Goal: Book appointment/travel/reservation

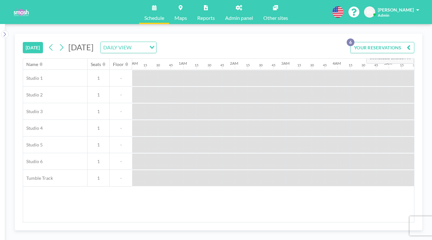
scroll to position [0, 667]
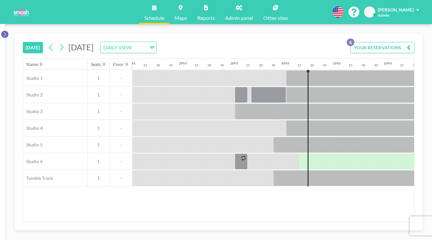
click at [5, 30] on button at bounding box center [5, 34] width 8 height 8
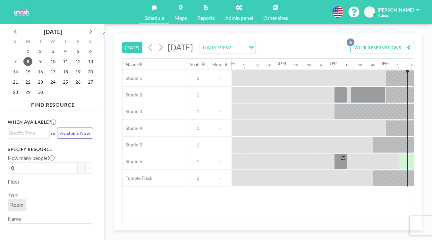
click at [419, 9] on span at bounding box center [417, 10] width 3 height 4
click at [48, 57] on span "10" at bounding box center [52, 61] width 9 height 9
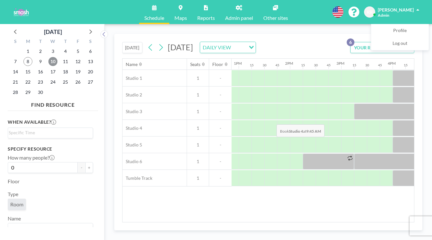
scroll to position [0, 745]
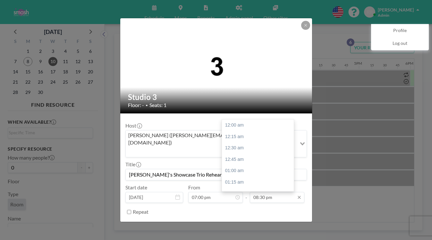
scroll to position [815, 0]
click at [267, 192] on input "08:30 pm" at bounding box center [277, 197] width 55 height 11
type input "09:00 pm"
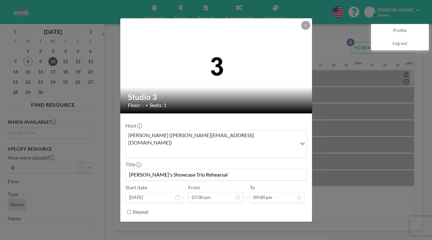
click at [270, 223] on button "SAVE CHANGES" at bounding box center [286, 228] width 40 height 11
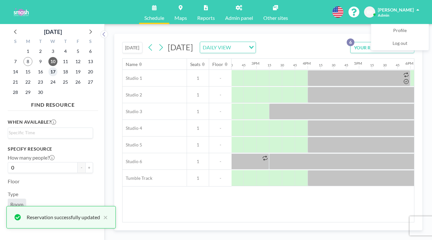
click at [48, 67] on span "17" at bounding box center [52, 71] width 9 height 9
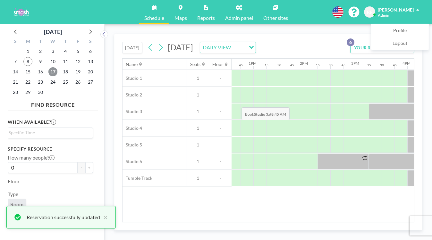
scroll to position [0, 658]
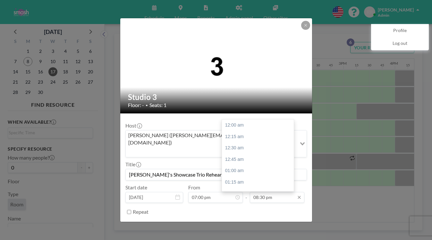
scroll to position [815, 0]
click at [264, 192] on input "08:30 pm" at bounding box center [277, 197] width 55 height 11
type input "09:00 pm"
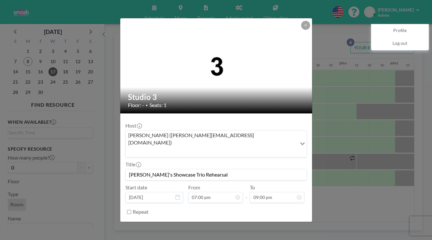
click at [270, 223] on button "SAVE CHANGES" at bounding box center [286, 228] width 40 height 11
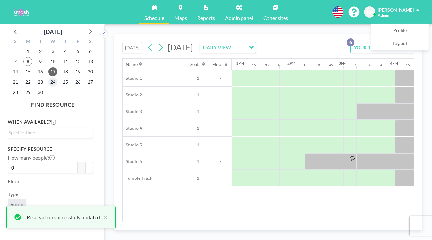
click at [48, 78] on span "24" at bounding box center [52, 82] width 9 height 9
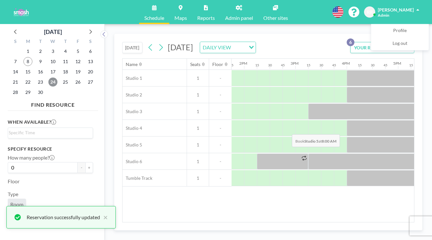
scroll to position [0, 718]
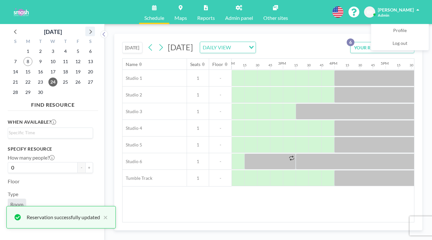
click at [86, 27] on icon at bounding box center [90, 31] width 8 height 8
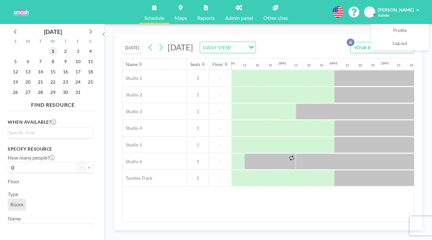
click at [48, 48] on span "1" at bounding box center [52, 51] width 9 height 9
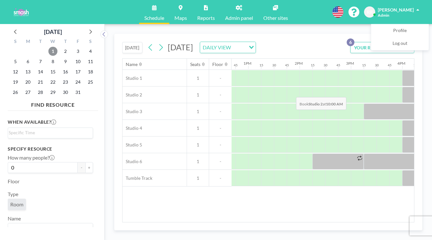
scroll to position [0, 687]
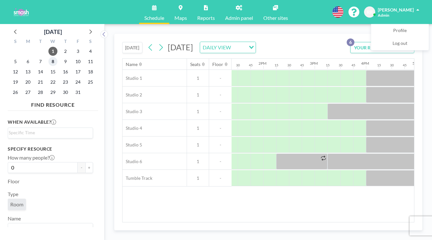
click at [48, 57] on span "8" at bounding box center [52, 61] width 9 height 9
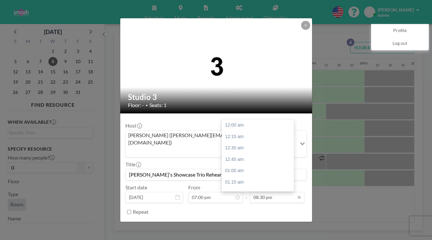
scroll to position [815, 0]
click at [267, 192] on input "08:30 pm" at bounding box center [277, 197] width 55 height 11
type input "09:00 pm"
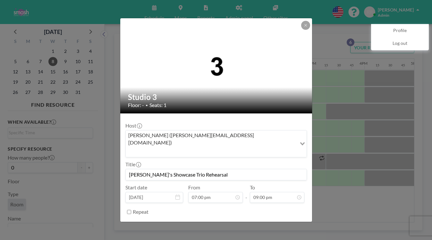
click at [267, 223] on button "SAVE CHANGES" at bounding box center [286, 228] width 40 height 11
